Goal: Navigation & Orientation: Go to known website

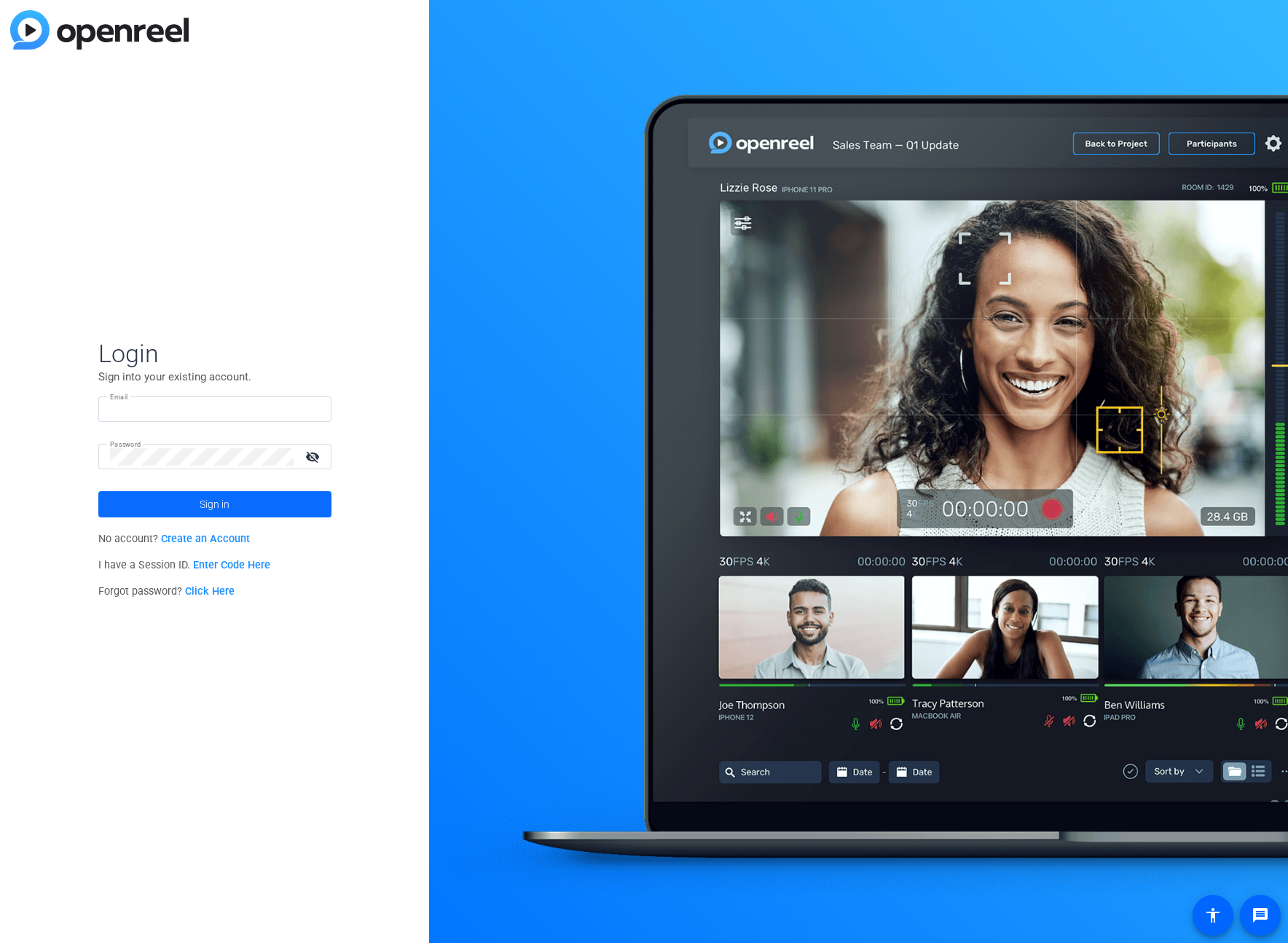
type input "[EMAIL_ADDRESS][DOMAIN_NAME]"
click at [208, 514] on span "Sign in" at bounding box center [215, 504] width 30 height 37
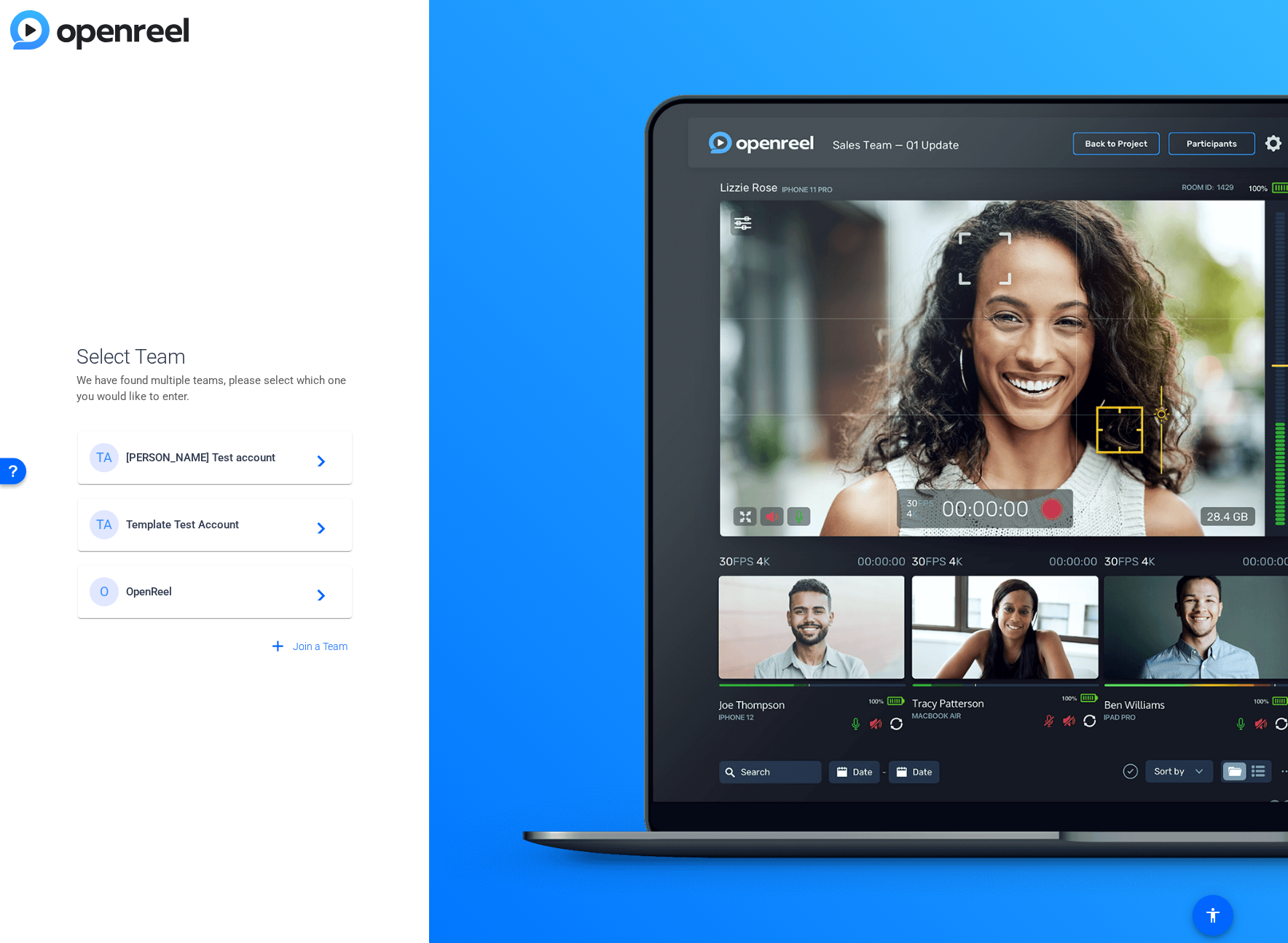
click at [217, 458] on span "[PERSON_NAME] Test account" at bounding box center [217, 458] width 182 height 13
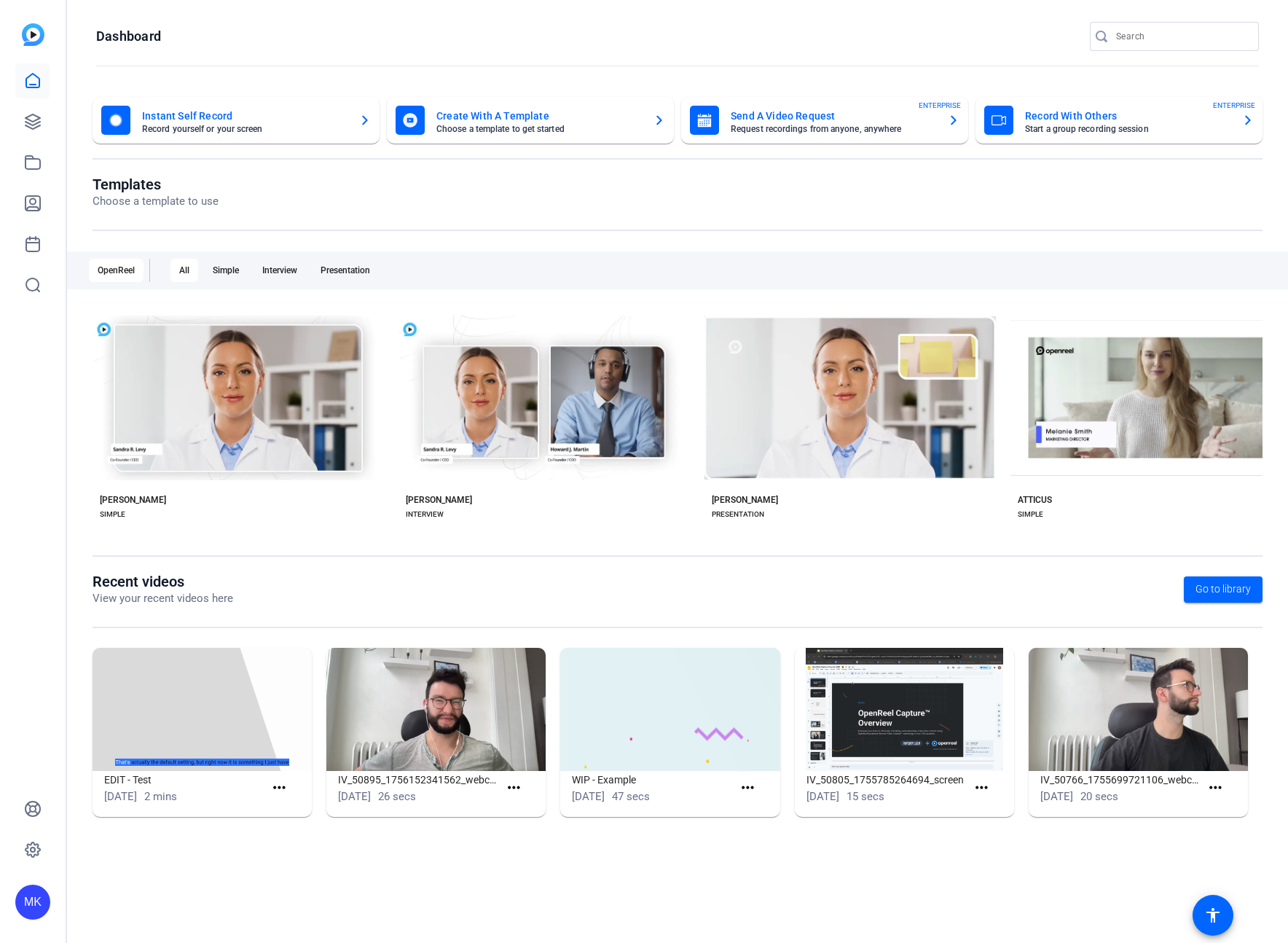
click at [34, 898] on div "MK" at bounding box center [33, 902] width 35 height 35
